Goal: Information Seeking & Learning: Learn about a topic

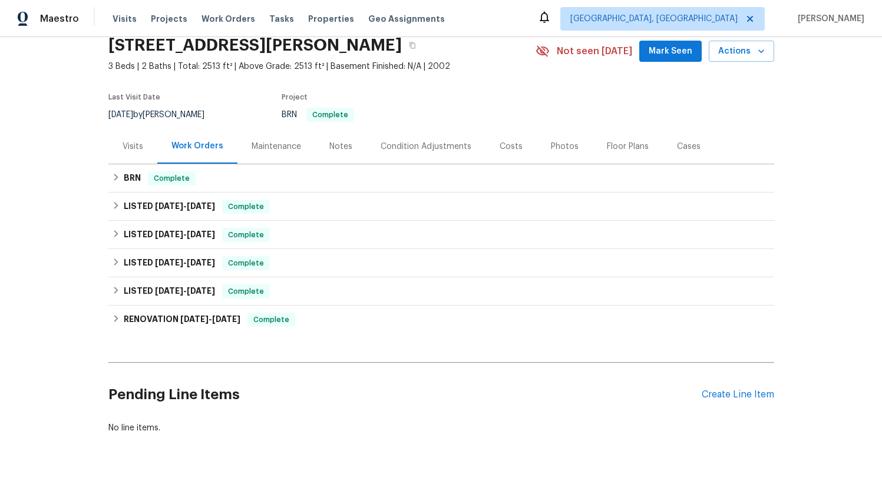
scroll to position [72, 0]
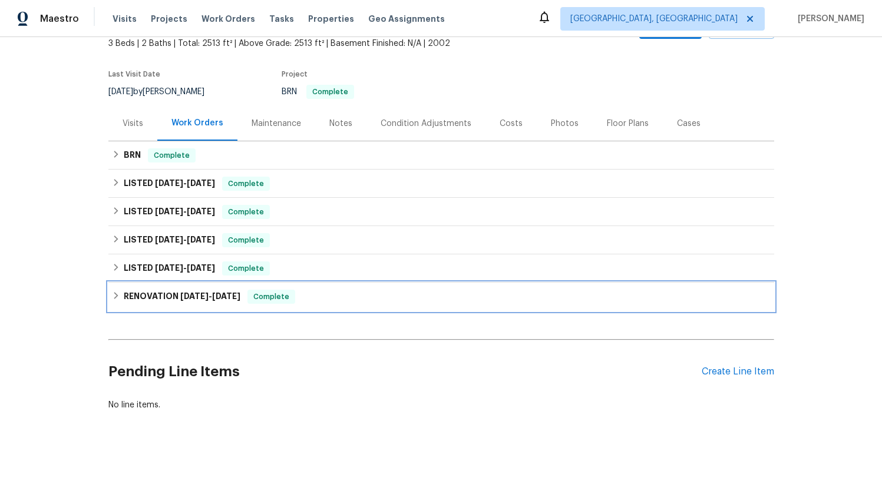
click at [207, 308] on div "RENOVATION [DATE] - [DATE] Complete" at bounding box center [440, 297] width 665 height 28
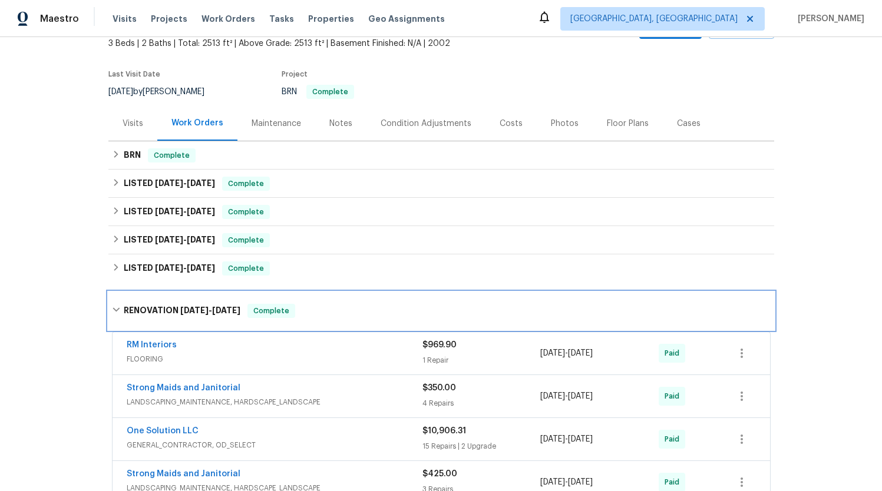
scroll to position [145, 0]
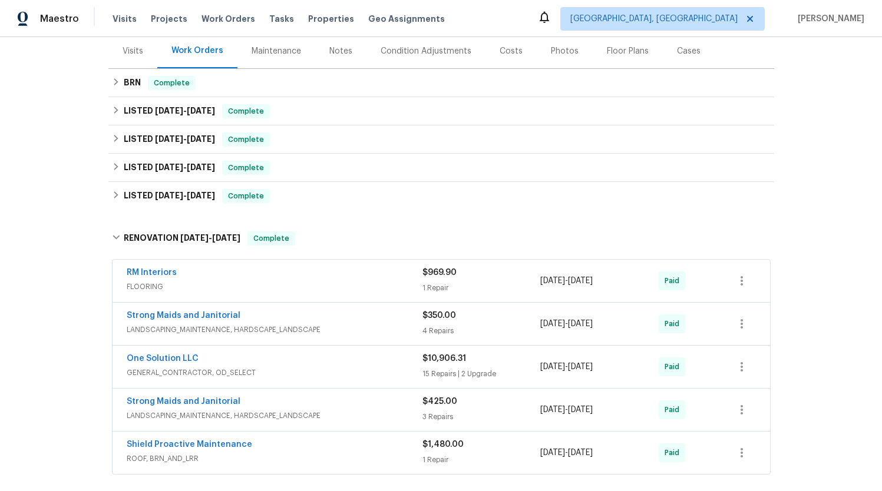
click at [355, 289] on span "FLOORING" at bounding box center [275, 287] width 296 height 12
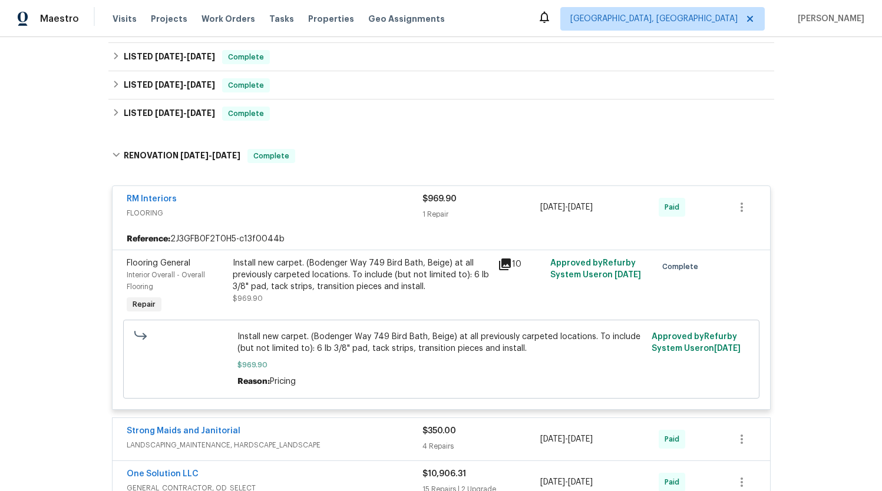
scroll to position [228, 0]
drag, startPoint x: 443, startPoint y: 261, endPoint x: 310, endPoint y: 260, distance: 133.7
click at [310, 260] on div "Install new carpet. (Bodenger Way 749 Bird Bath, Beige) at all previously carpe…" at bounding box center [362, 273] width 258 height 35
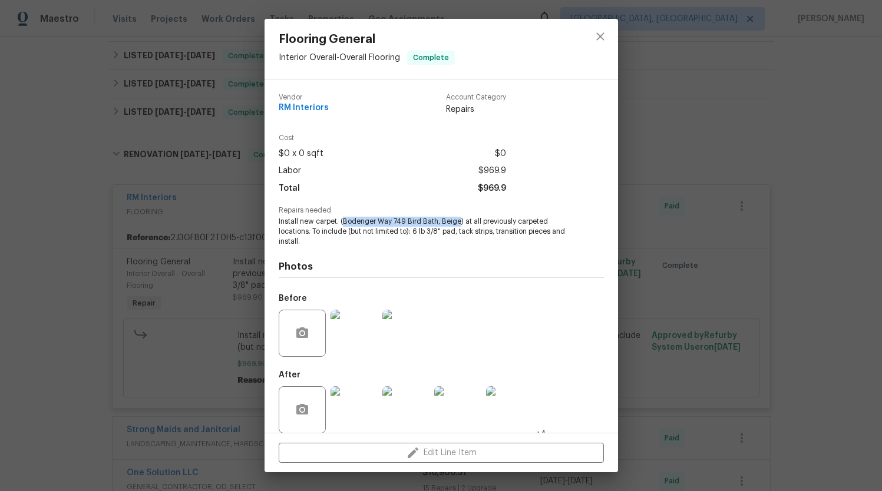
drag, startPoint x: 459, startPoint y: 221, endPoint x: 344, endPoint y: 220, distance: 114.8
click at [344, 220] on span "Install new carpet. (Bodenger Way 749 Bird Bath, Beige) at all previously carpe…" at bounding box center [425, 231] width 293 height 29
copy span "Bodenger Way 749 Bird Bath, Beige"
click at [105, 157] on div "Flooring General Interior Overall - Overall Flooring Complete Vendor RM Interio…" at bounding box center [441, 245] width 882 height 491
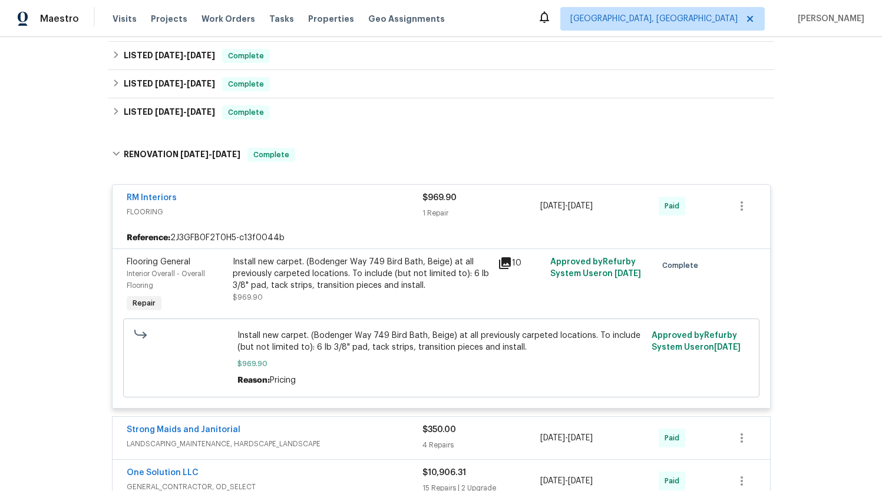
click at [208, 201] on div "RM Interiors" at bounding box center [275, 199] width 296 height 14
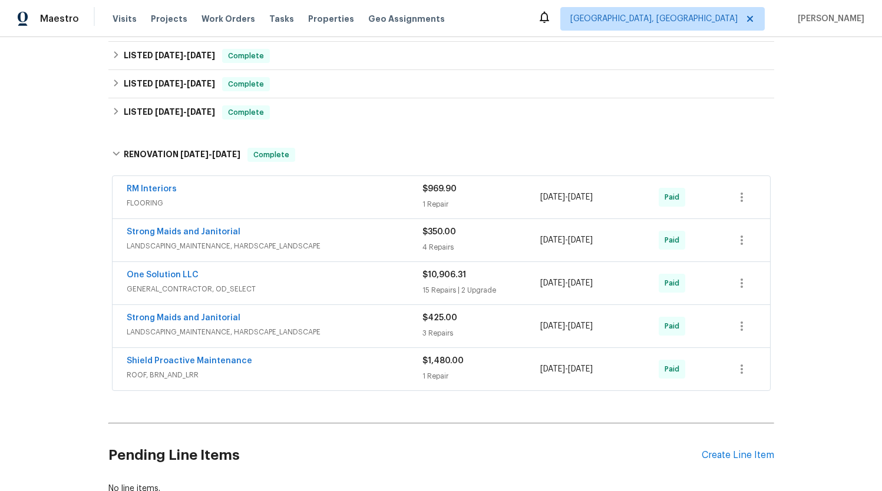
click at [289, 236] on div "Strong Maids and Janitorial" at bounding box center [275, 233] width 296 height 14
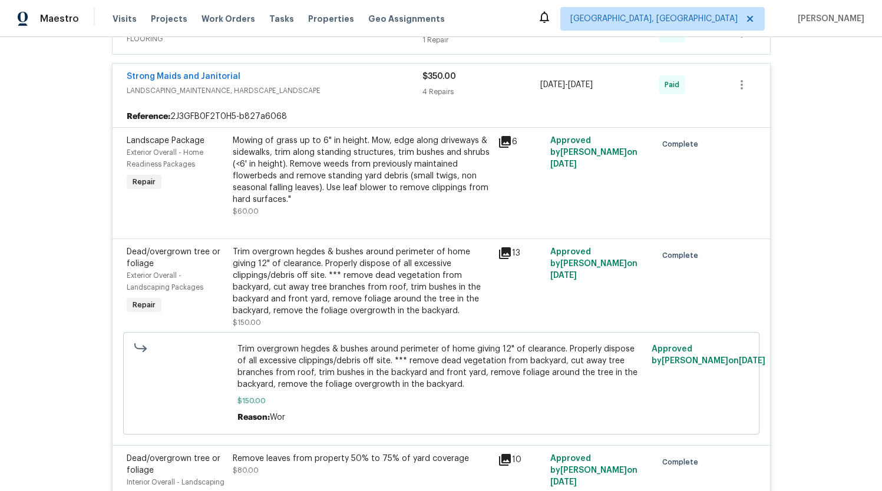
scroll to position [395, 0]
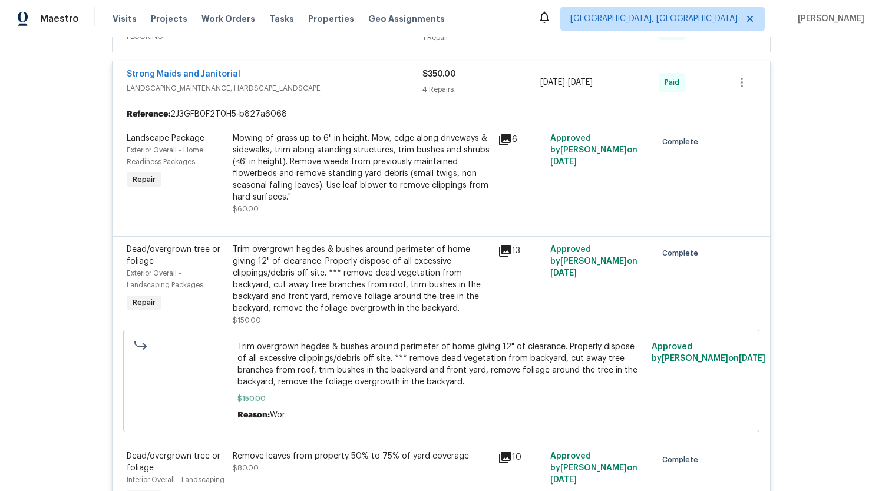
click at [321, 71] on div "Strong Maids and Janitorial" at bounding box center [275, 75] width 296 height 14
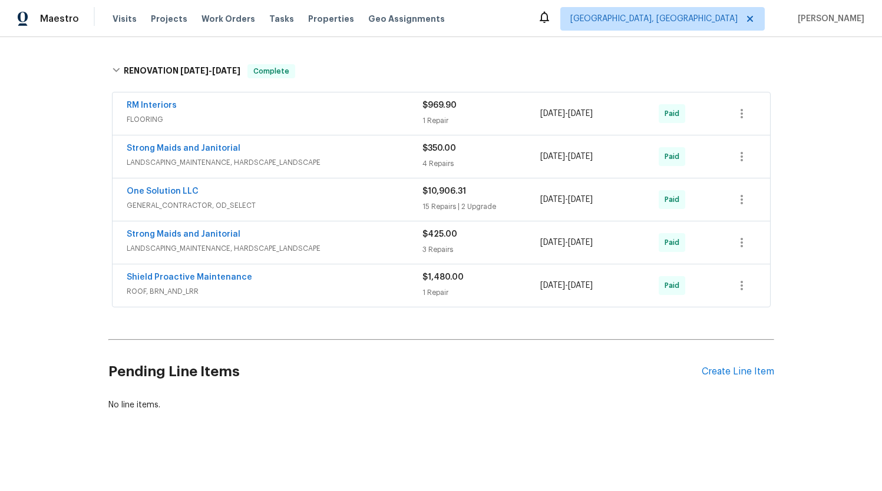
scroll to position [312, 0]
click at [314, 198] on div "One Solution LLC" at bounding box center [275, 192] width 296 height 14
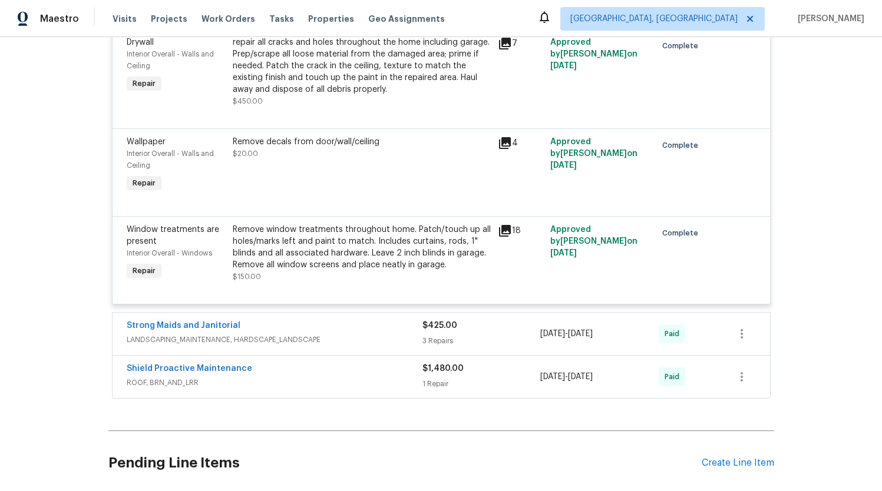
scroll to position [2066, 0]
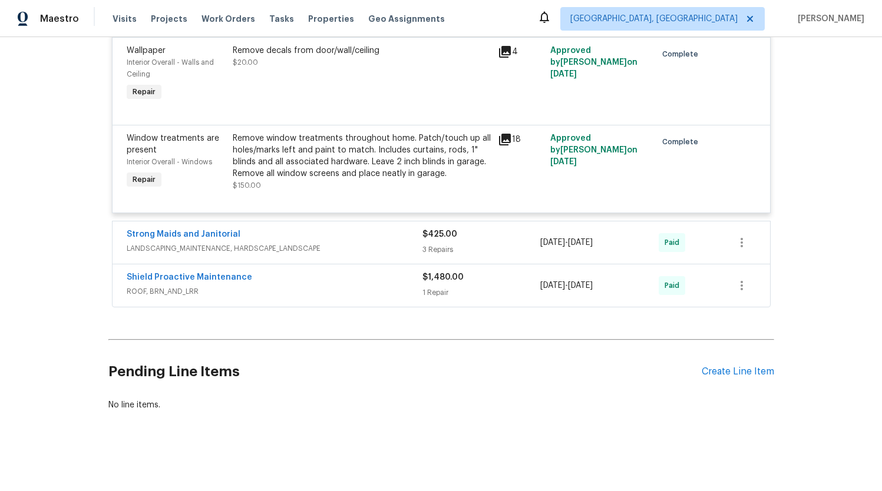
click at [298, 241] on div "Strong Maids and Janitorial" at bounding box center [275, 235] width 296 height 14
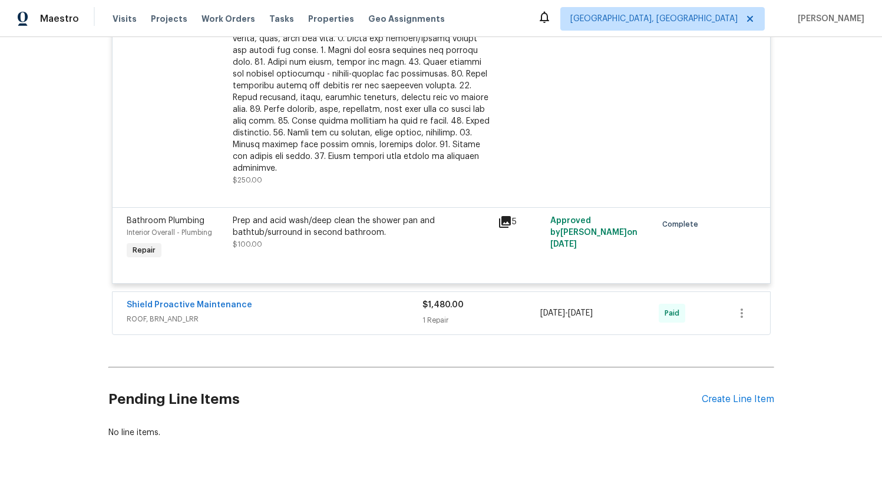
scroll to position [2487, 0]
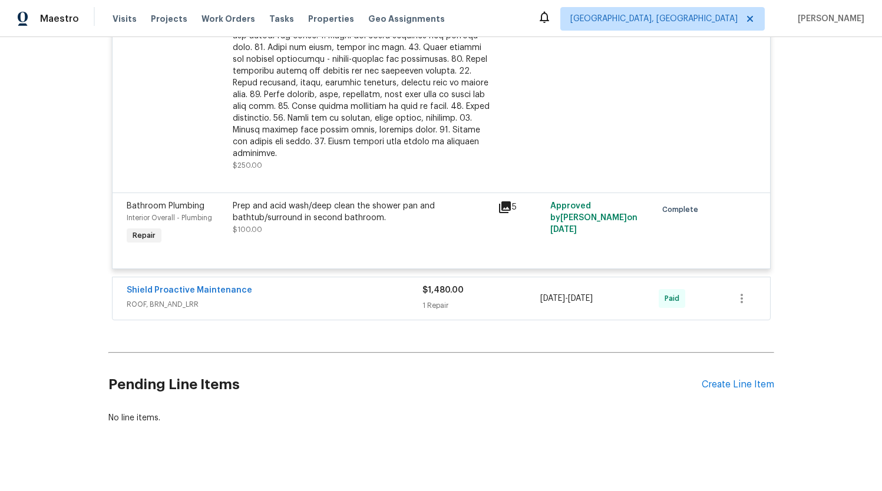
click at [303, 284] on div "Shield Proactive Maintenance" at bounding box center [275, 291] width 296 height 14
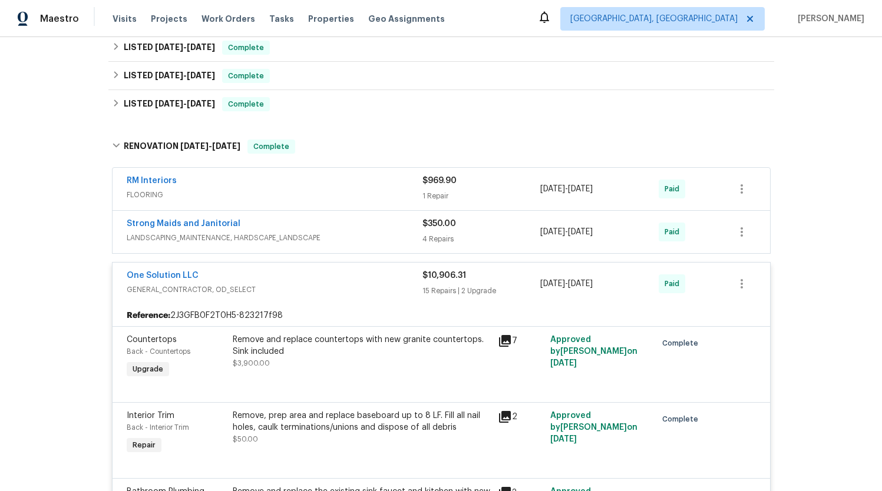
scroll to position [236, 0]
click at [303, 281] on div "One Solution LLC" at bounding box center [275, 278] width 296 height 14
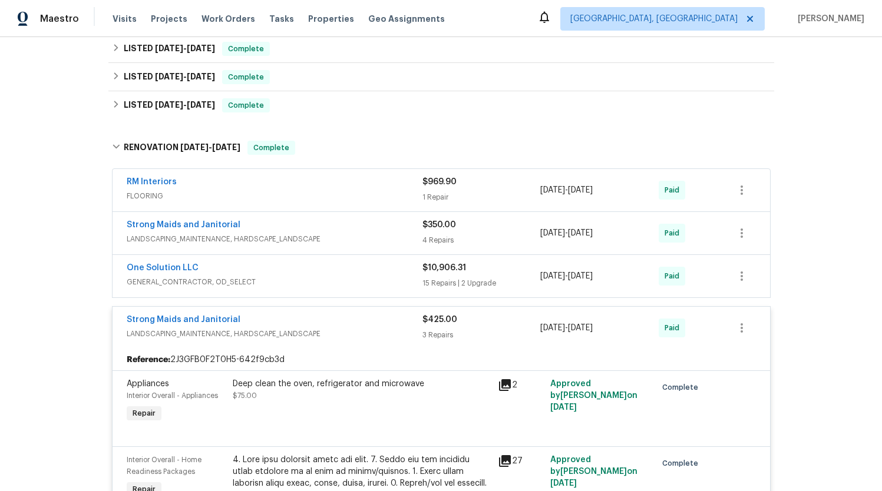
click at [317, 325] on div "Strong Maids and Janitorial" at bounding box center [275, 321] width 296 height 14
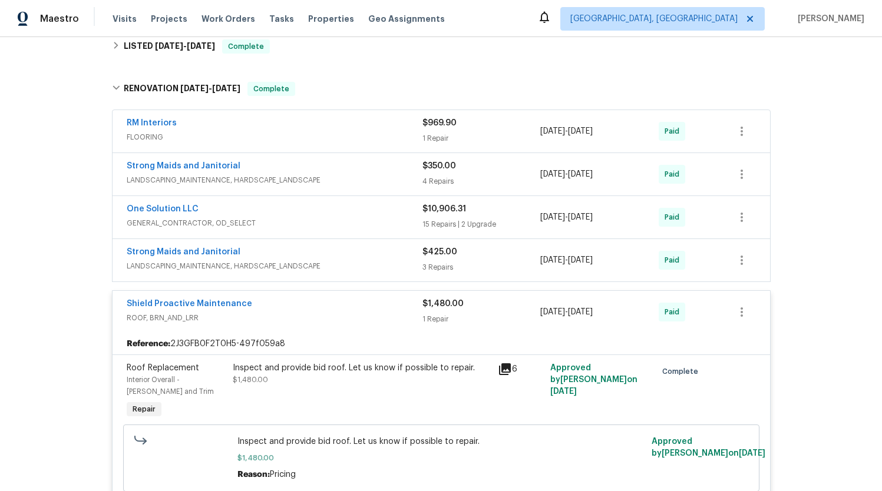
scroll to position [305, 0]
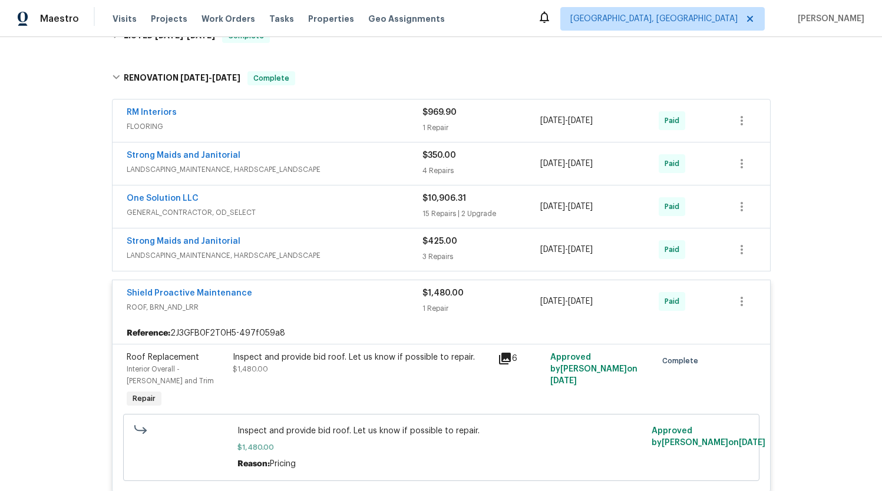
click at [323, 310] on span "ROOF, BRN_AND_LRR" at bounding box center [275, 308] width 296 height 12
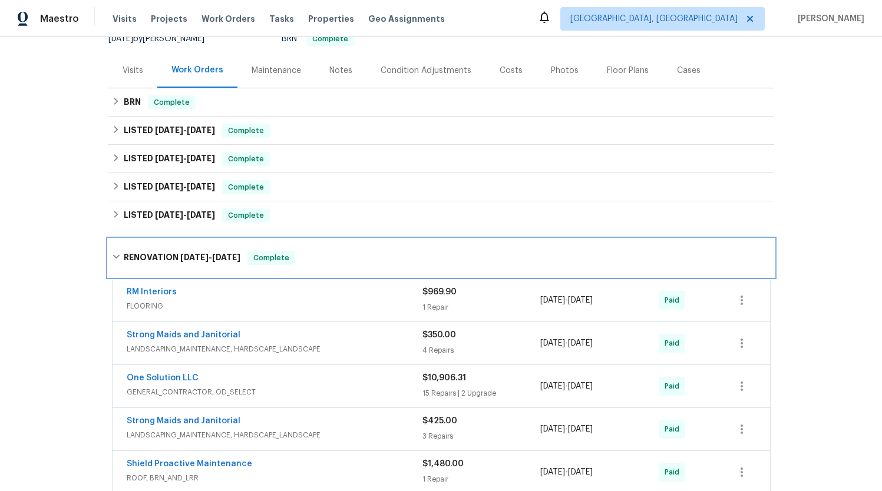
click at [181, 256] on span "[DATE]" at bounding box center [194, 257] width 28 height 8
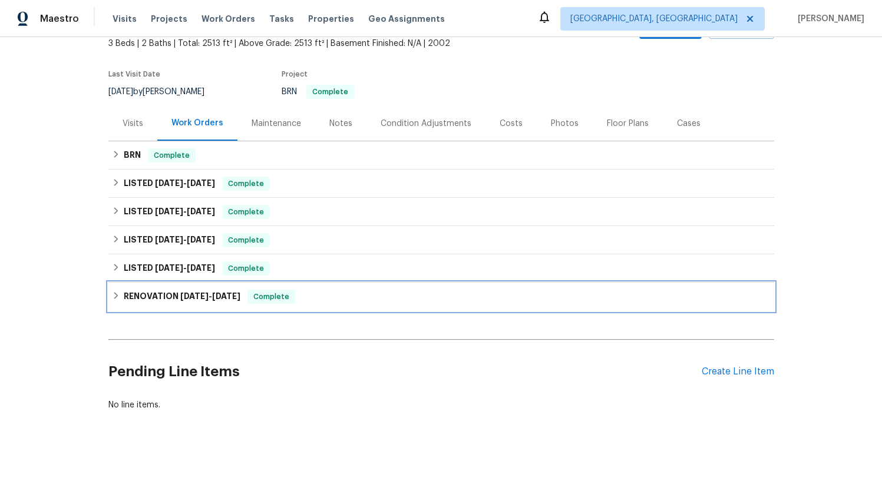
scroll to position [72, 0]
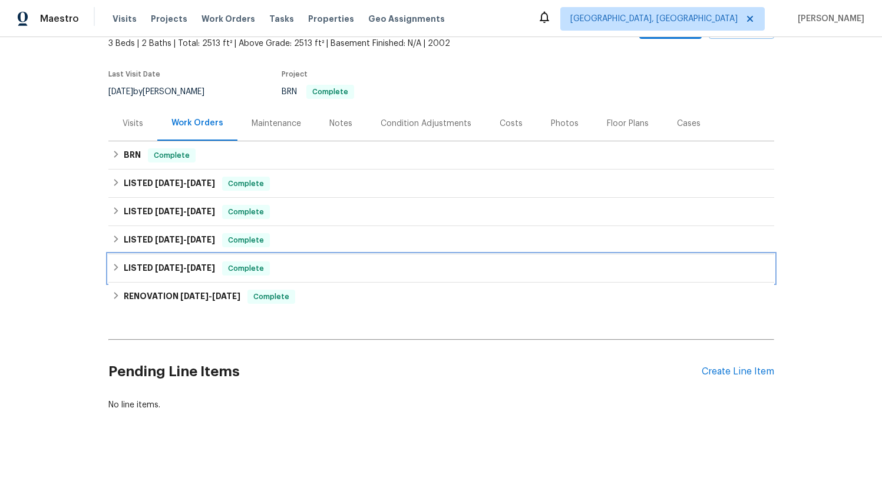
click at [184, 260] on div "LISTED [DATE] - [DATE] Complete" at bounding box center [440, 268] width 665 height 28
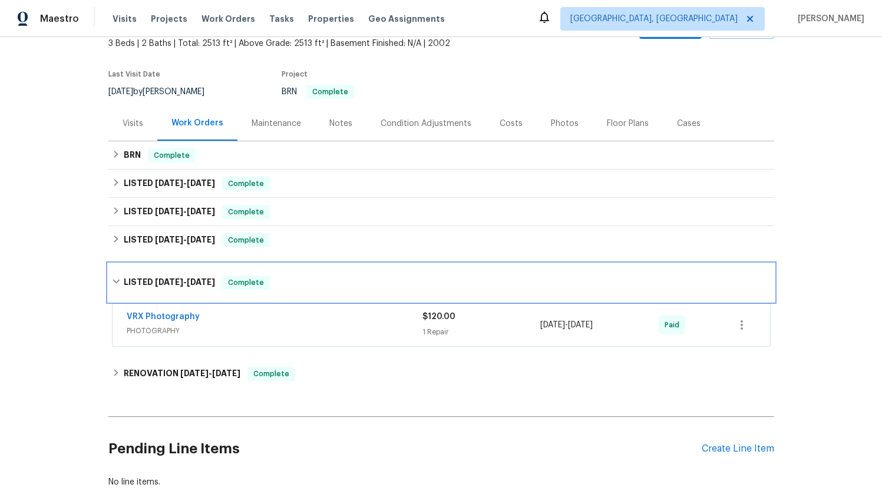
click at [192, 281] on span "[DATE]" at bounding box center [201, 282] width 28 height 8
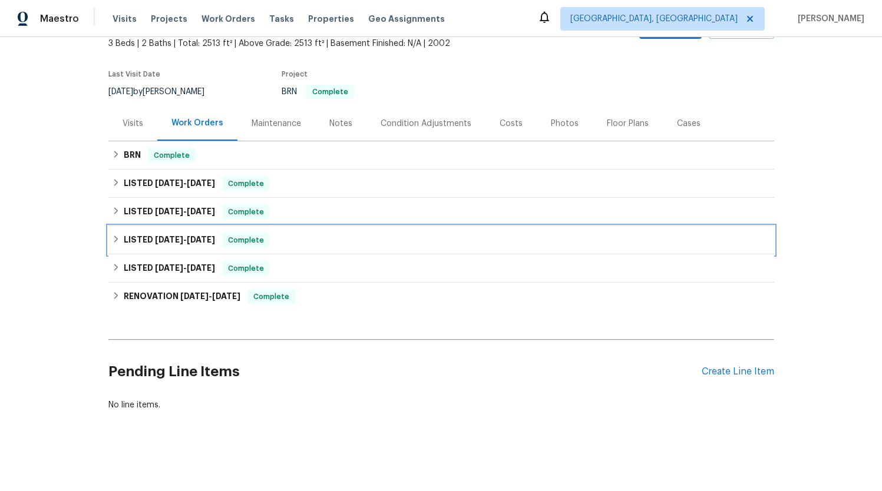
click at [183, 242] on span "[DATE]" at bounding box center [169, 240] width 28 height 8
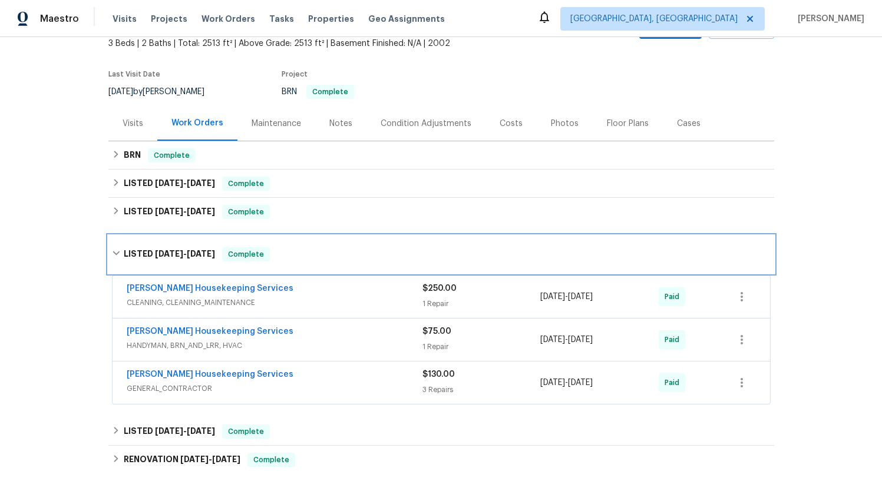
click at [281, 255] on div "LISTED [DATE] - [DATE] Complete" at bounding box center [441, 254] width 658 height 14
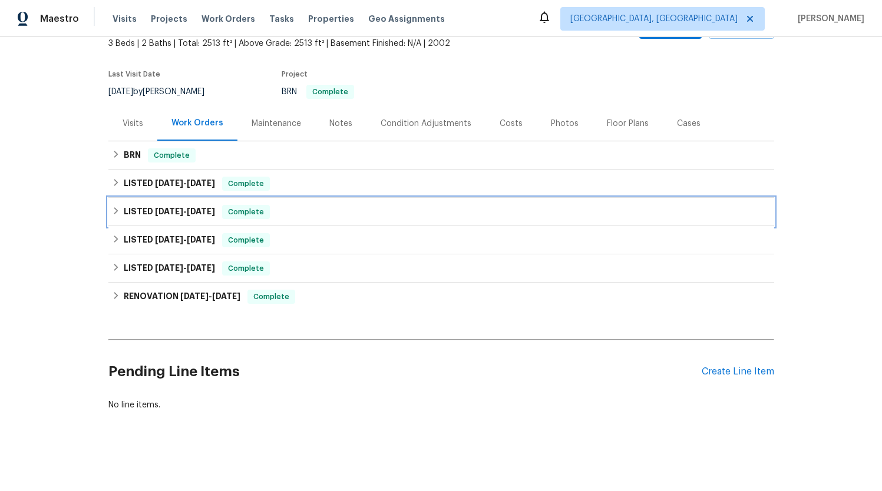
click at [191, 216] on h6 "LISTED [DATE] - [DATE]" at bounding box center [169, 212] width 91 height 14
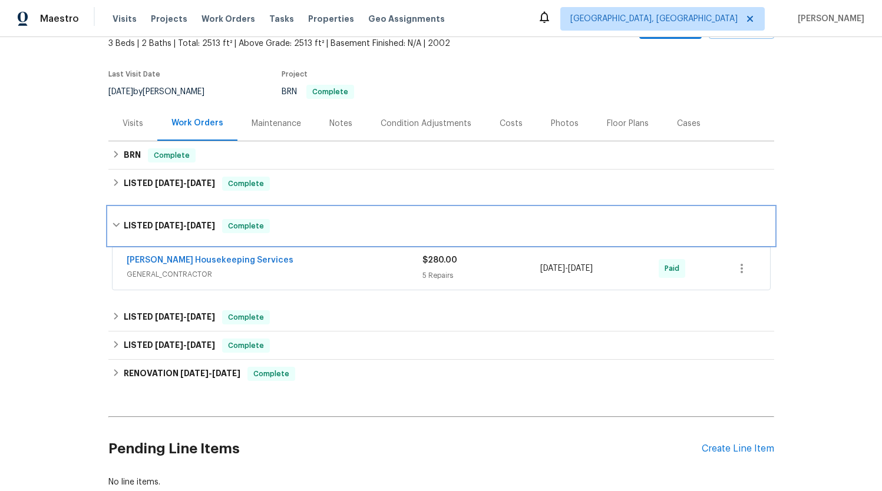
click at [159, 217] on div "LISTED [DATE] - [DATE] Complete" at bounding box center [440, 226] width 665 height 38
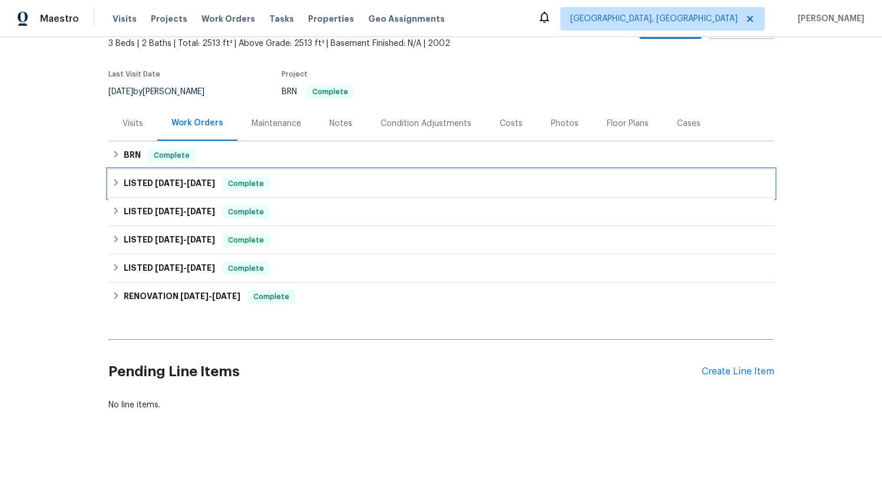
click at [155, 180] on span "[DATE]" at bounding box center [169, 183] width 28 height 8
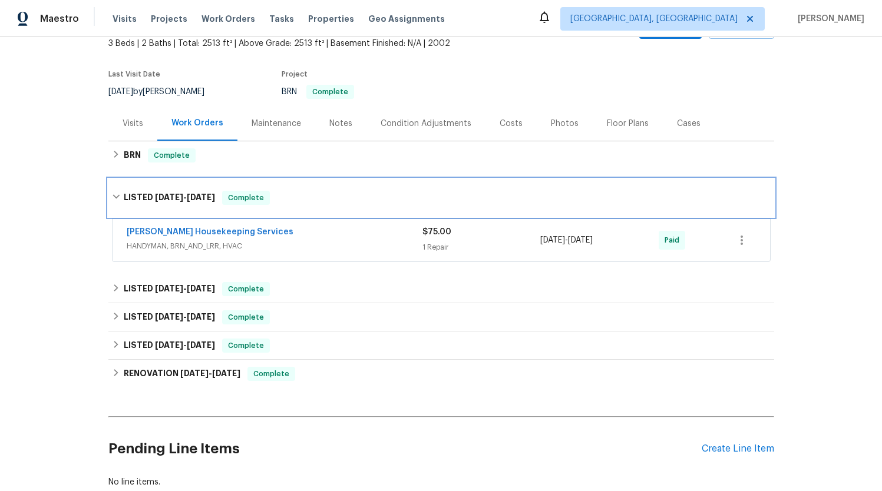
click at [188, 198] on span "[DATE] - [DATE]" at bounding box center [185, 197] width 60 height 8
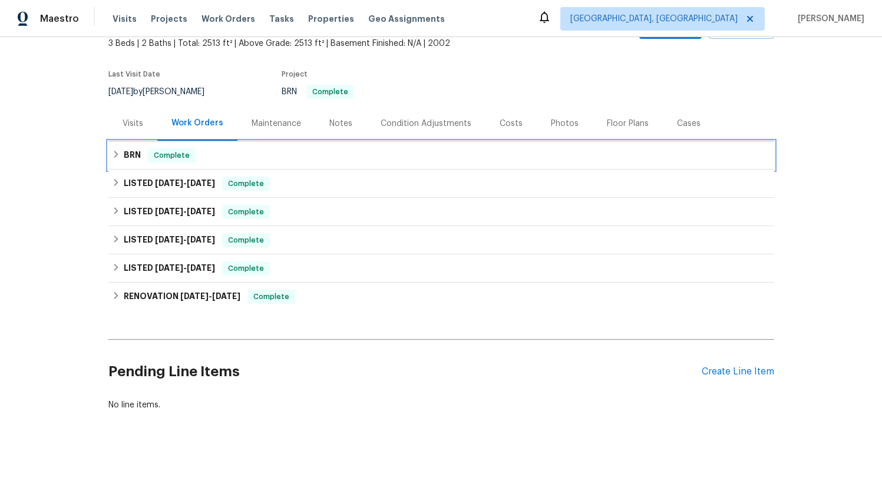
click at [134, 164] on div "BRN Complete" at bounding box center [440, 155] width 665 height 28
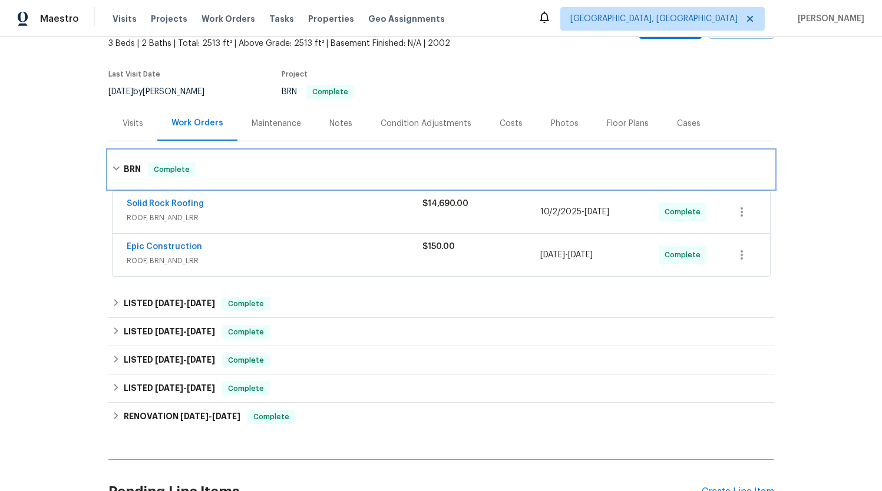
click at [204, 168] on div "BRN Complete" at bounding box center [441, 170] width 658 height 14
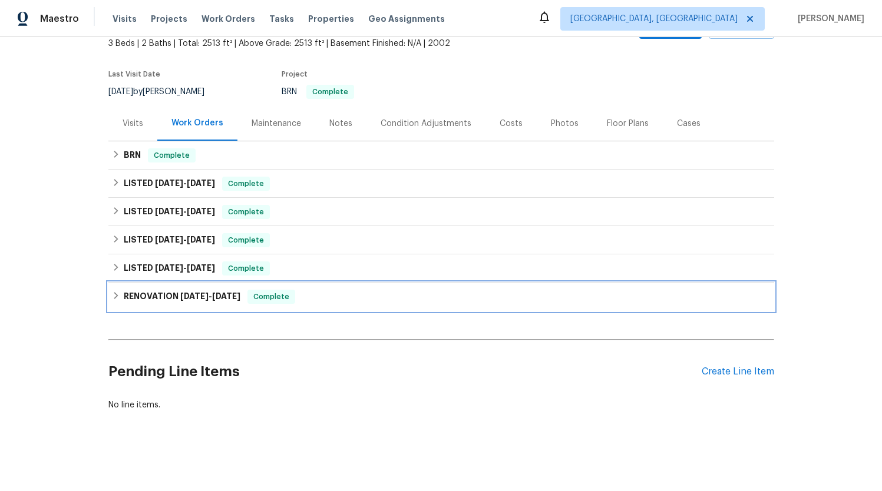
click at [207, 307] on div "RENOVATION [DATE] - [DATE] Complete" at bounding box center [440, 297] width 665 height 28
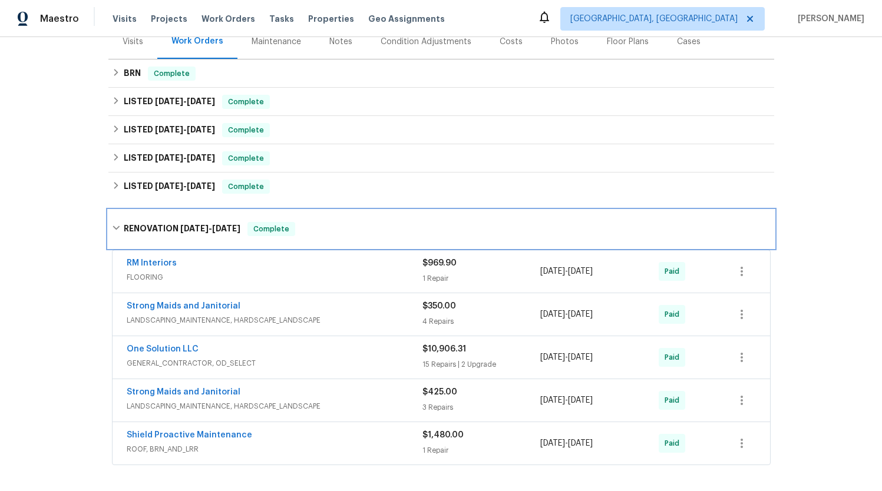
scroll to position [198, 0]
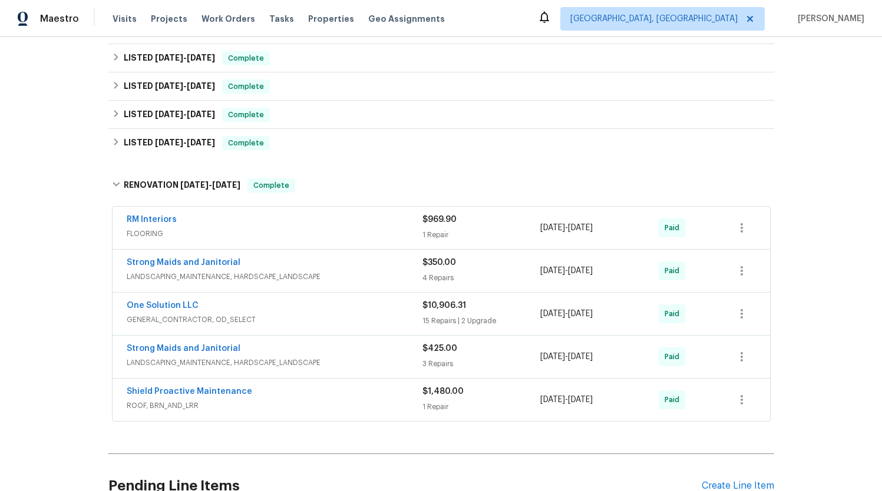
click at [324, 312] on div "One Solution LLC" at bounding box center [275, 307] width 296 height 14
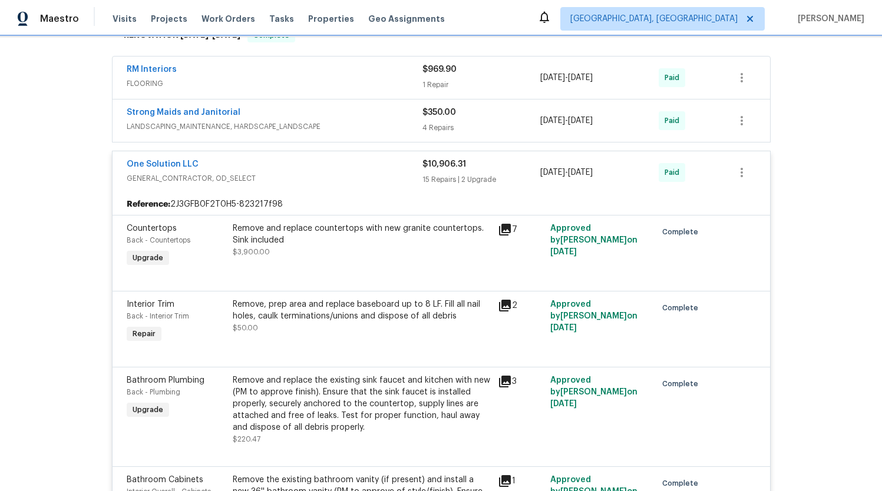
scroll to position [302, 0]
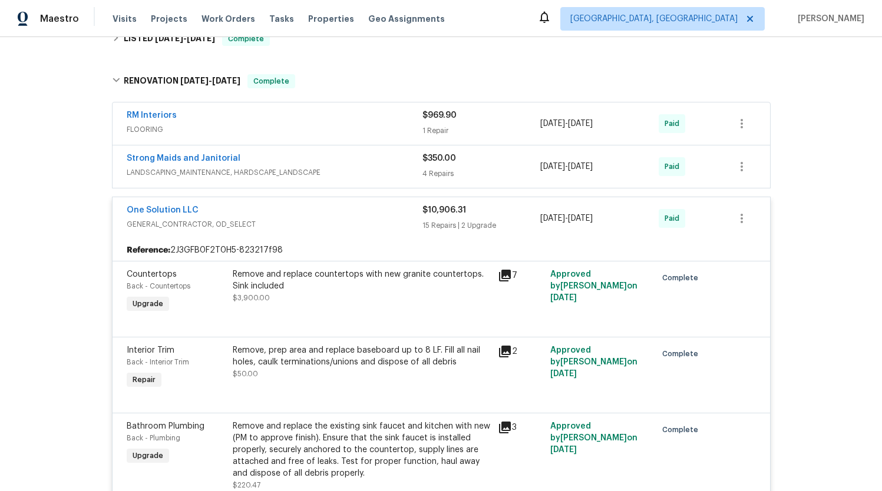
click at [273, 213] on div "One Solution LLC" at bounding box center [275, 211] width 296 height 14
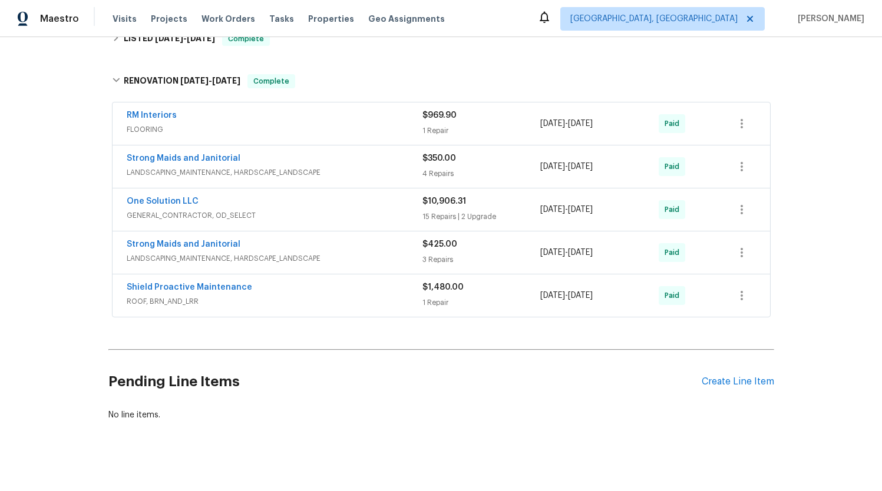
click at [284, 247] on div "Strong Maids and Janitorial" at bounding box center [275, 245] width 296 height 14
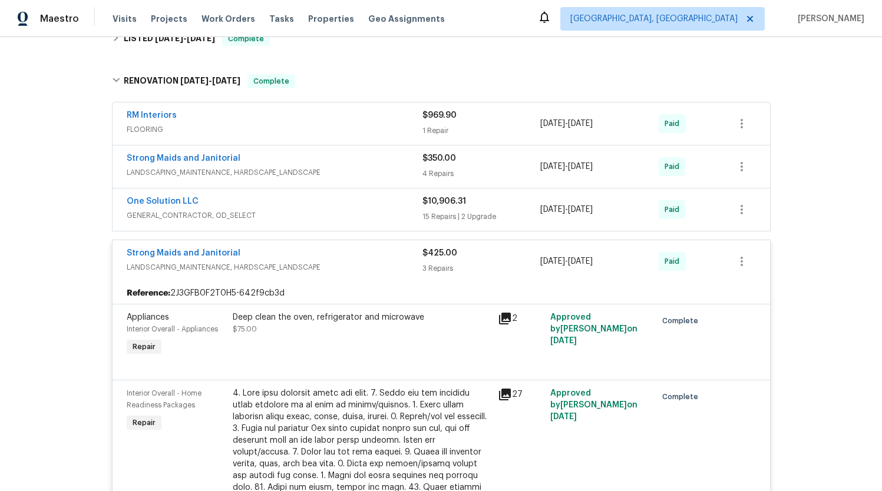
click at [287, 258] on div "Strong Maids and Janitorial" at bounding box center [275, 254] width 296 height 14
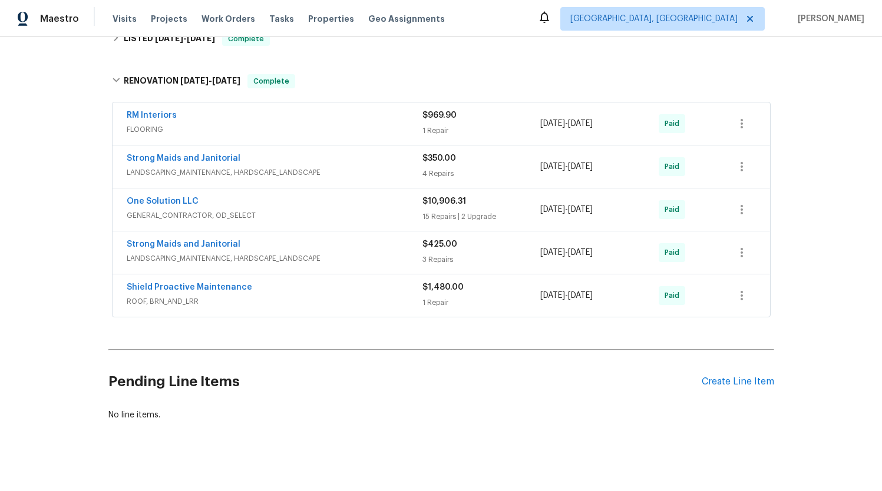
scroll to position [312, 0]
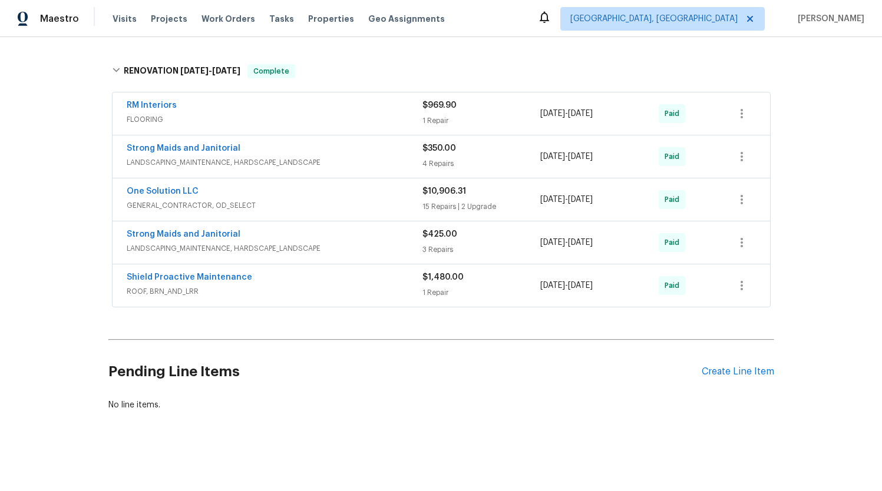
click at [289, 276] on div "Shield Proactive Maintenance" at bounding box center [275, 278] width 296 height 14
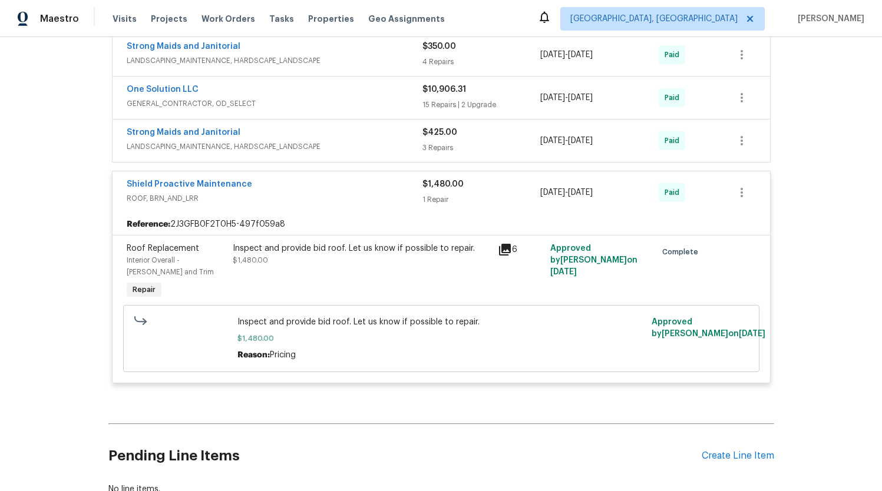
click at [289, 191] on div "Shield Proactive Maintenance" at bounding box center [275, 185] width 296 height 14
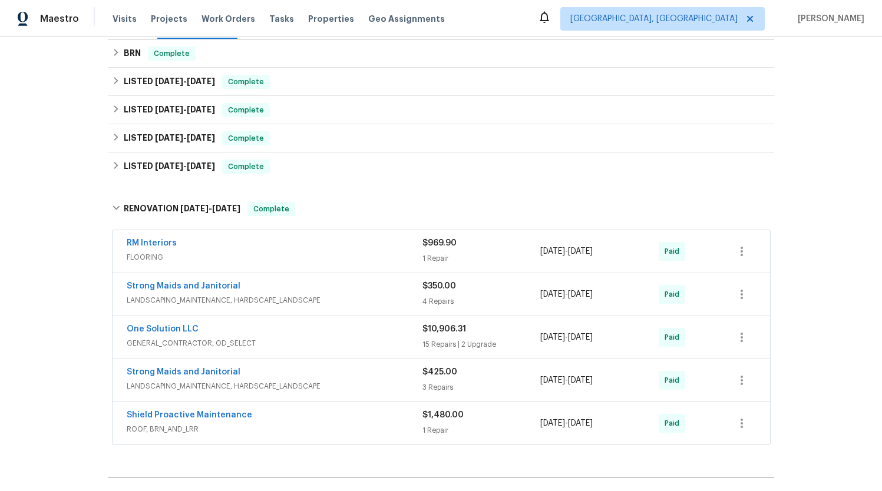
scroll to position [173, 0]
